Goal: Find specific page/section: Find specific page/section

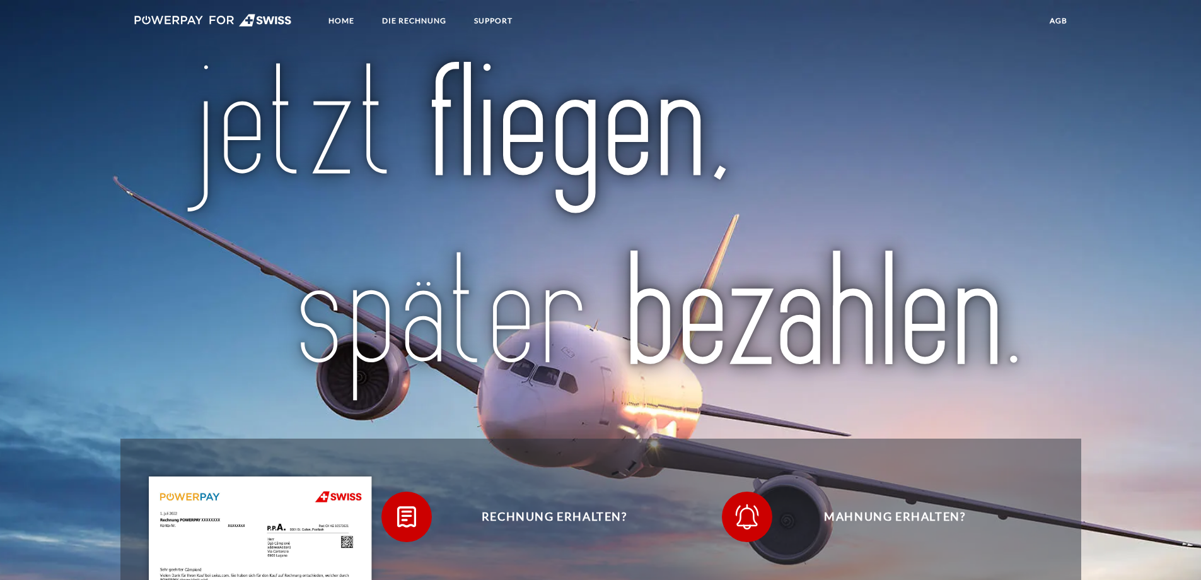
click at [1065, 23] on link "agb" at bounding box center [1058, 20] width 39 height 23
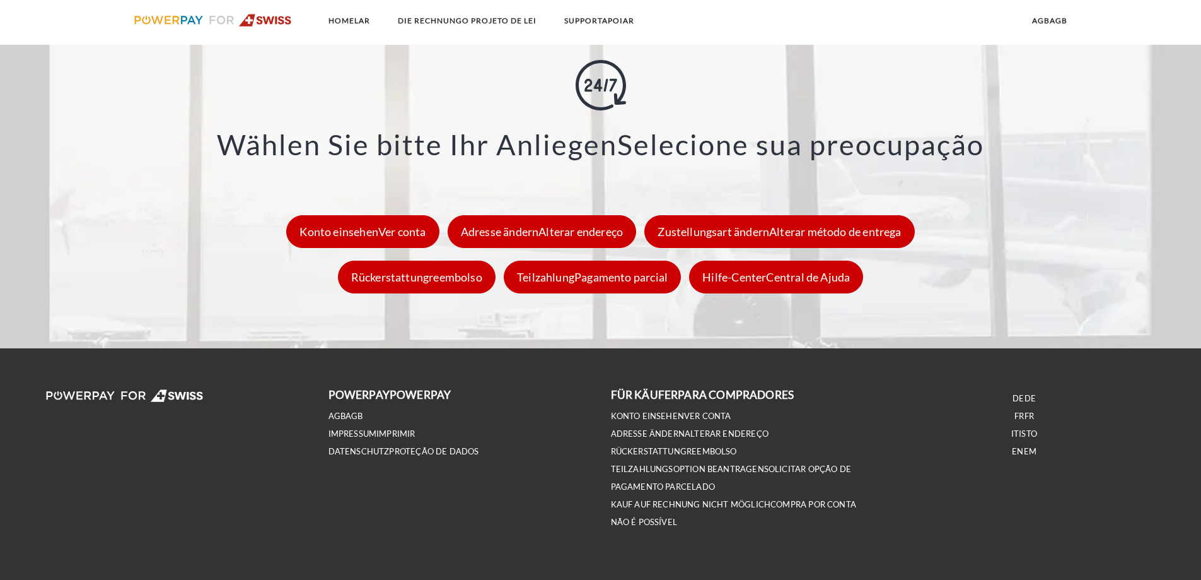
scroll to position [1811, 0]
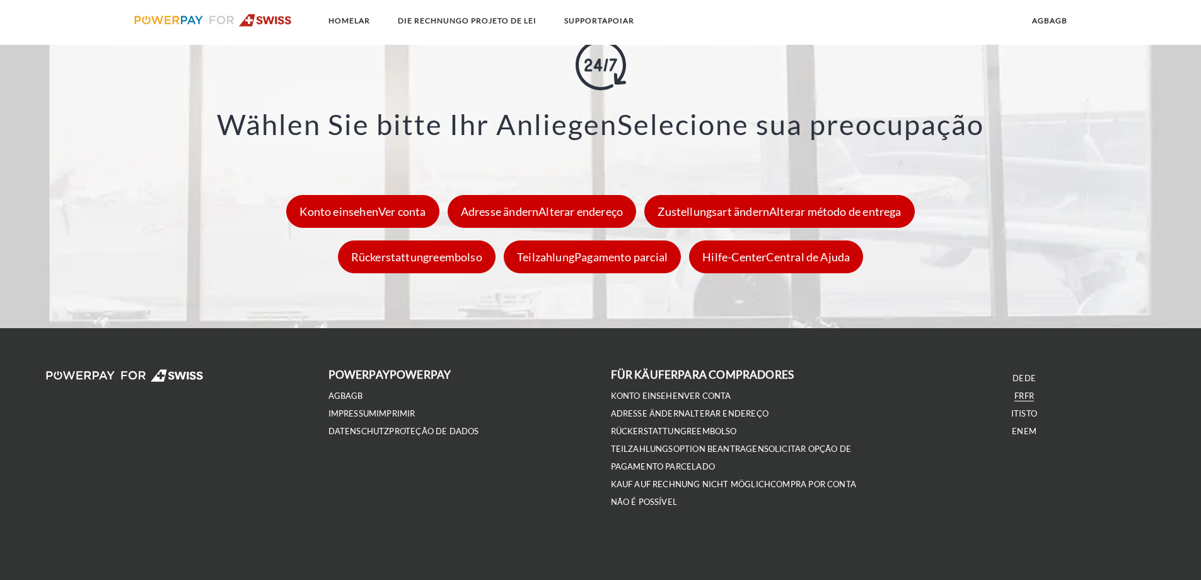
click at [1032, 394] on span "FR" at bounding box center [1029, 395] width 9 height 10
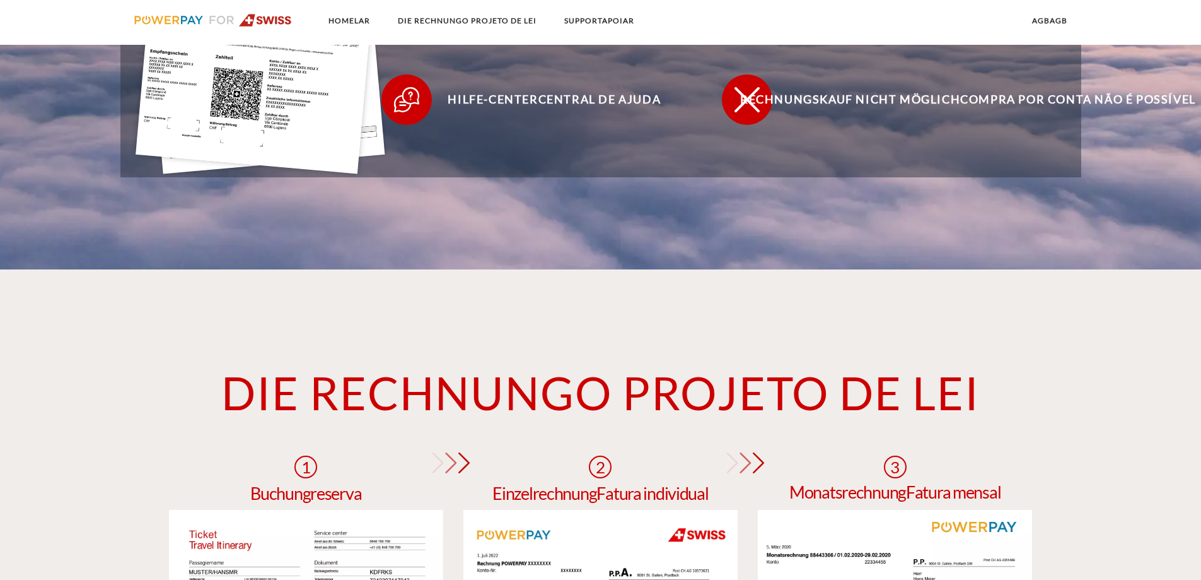
scroll to position [612, 0]
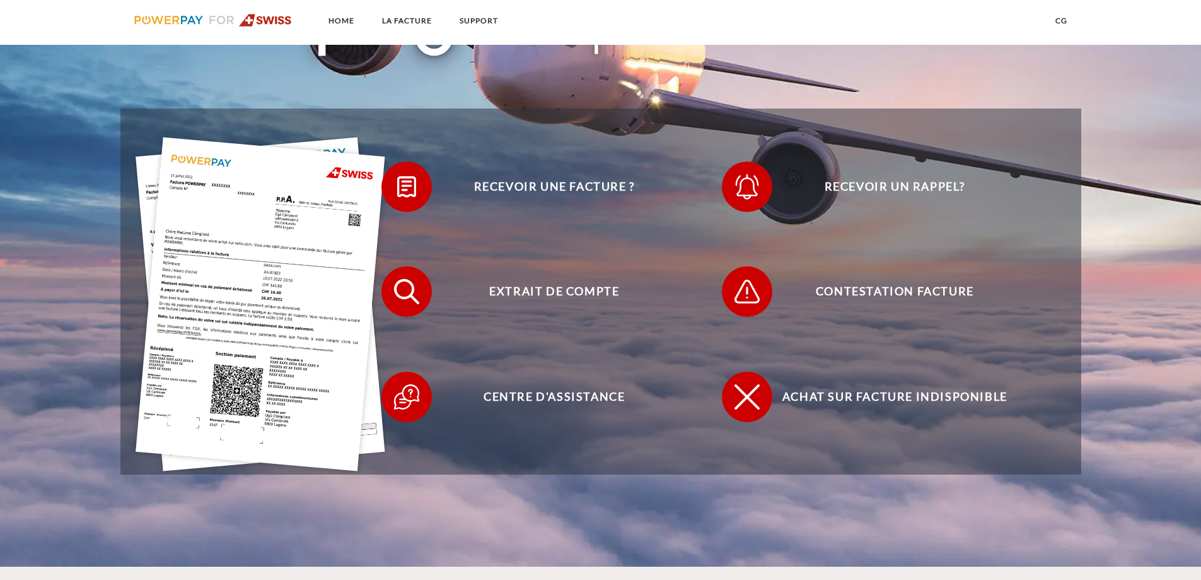
scroll to position [378, 0]
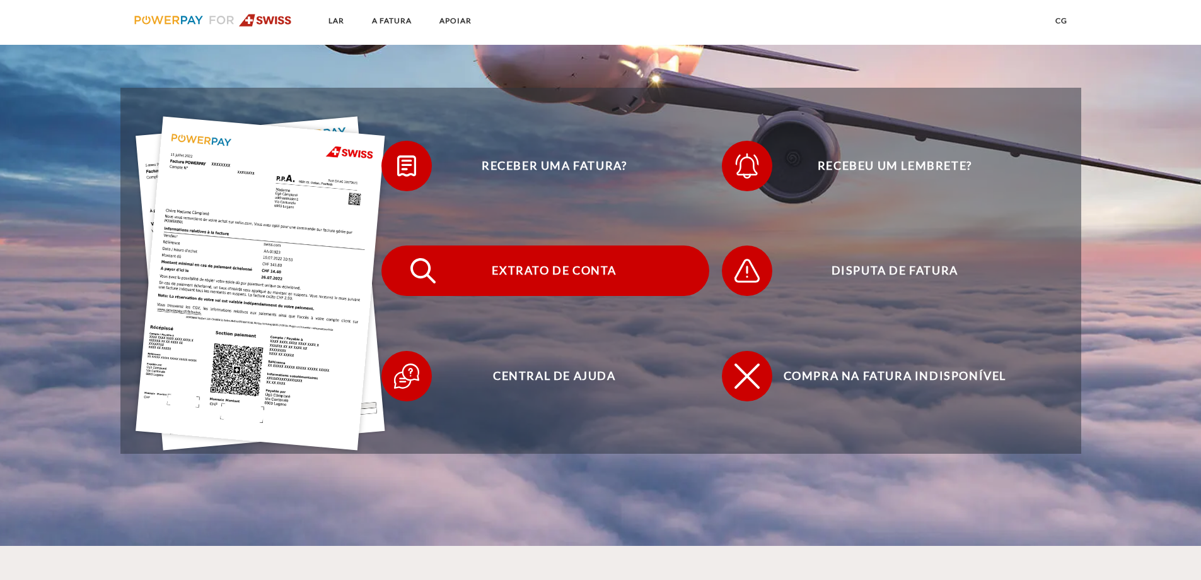
click at [570, 272] on font "Extrato de conta" at bounding box center [554, 270] width 125 height 14
click at [497, 281] on span "Extrato de conta" at bounding box center [554, 270] width 309 height 50
click at [566, 276] on span "Extrait de compte" at bounding box center [554, 270] width 309 height 50
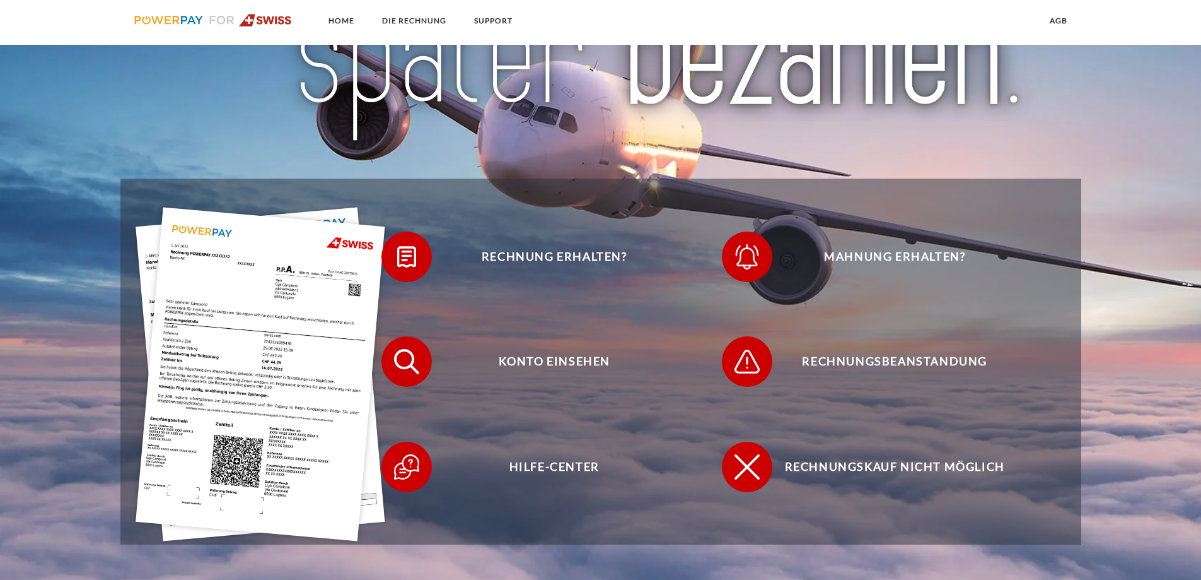
scroll to position [370, 0]
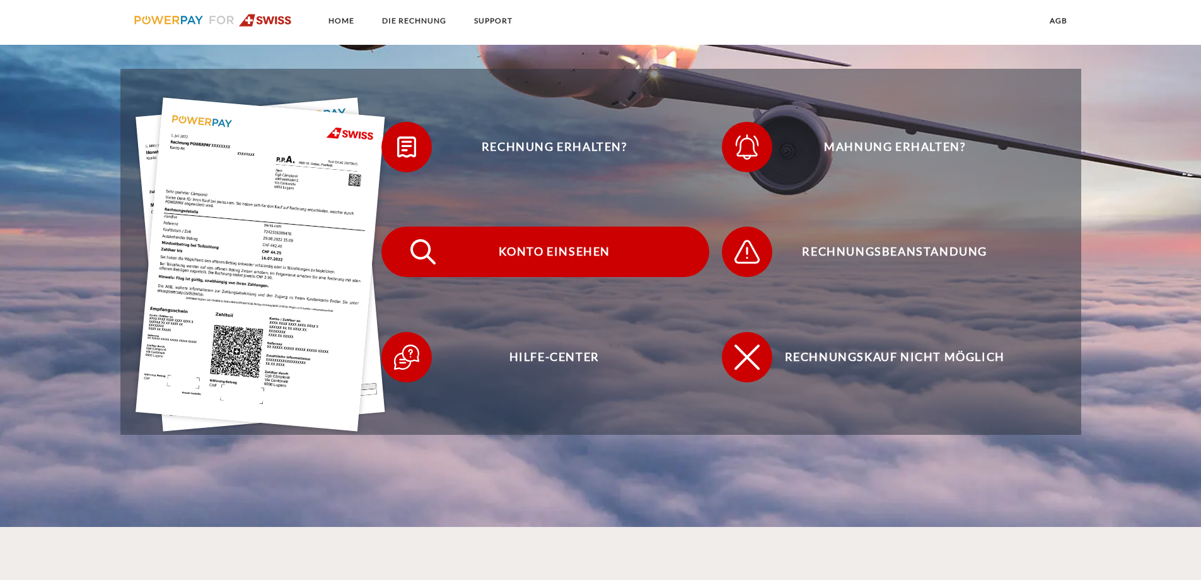
click at [590, 255] on span "Konto einsehen" at bounding box center [554, 251] width 309 height 50
